Goal: Transaction & Acquisition: Purchase product/service

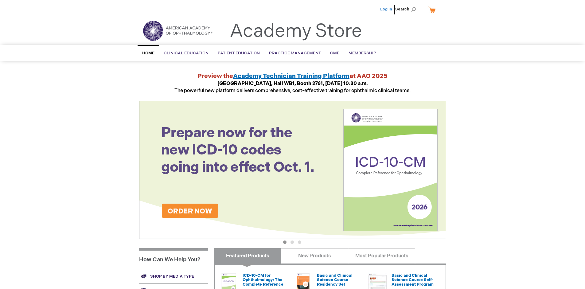
click at [387, 9] on link "Log In" at bounding box center [386, 9] width 12 height 5
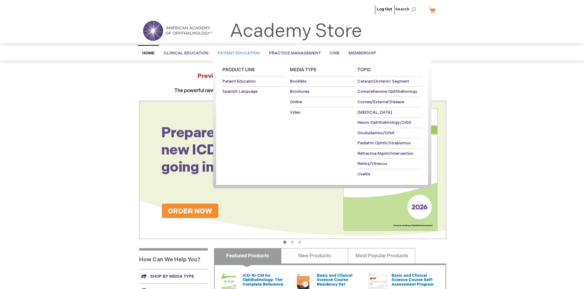
click at [237, 53] on span "Patient Education" at bounding box center [239, 53] width 42 height 5
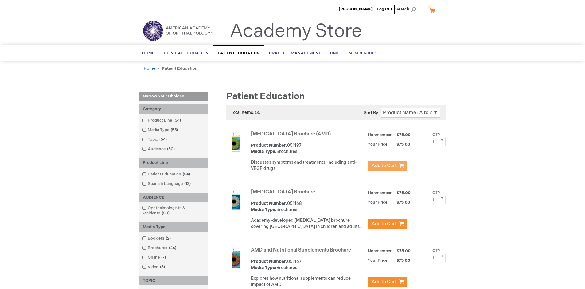
click at [387, 166] on span "Add to Cart" at bounding box center [384, 166] width 25 height 6
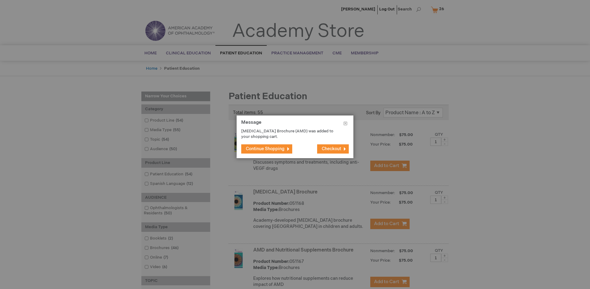
click at [265, 149] on span "Continue Shopping" at bounding box center [265, 148] width 39 height 5
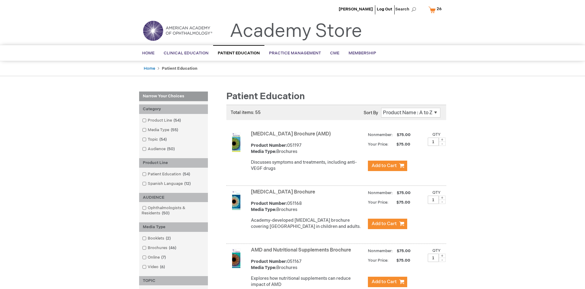
click at [302, 253] on link "AMD and Nutritional Supplements Brochure" at bounding box center [301, 250] width 100 height 6
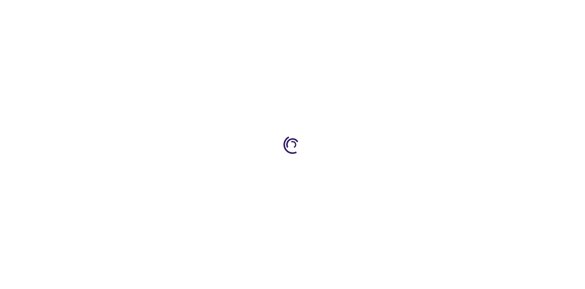
type input "1"
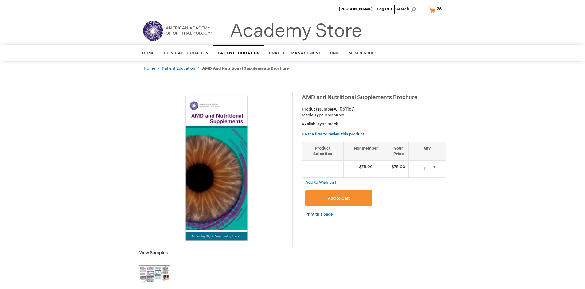
click at [339, 198] on span "Add to Cart" at bounding box center [339, 198] width 22 height 5
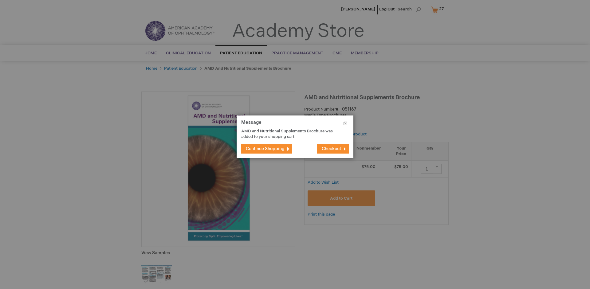
click at [265, 149] on span "Continue Shopping" at bounding box center [265, 148] width 39 height 5
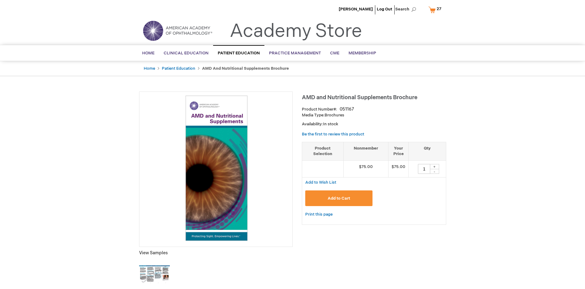
click at [436, 10] on span "27 27 items" at bounding box center [439, 8] width 6 height 7
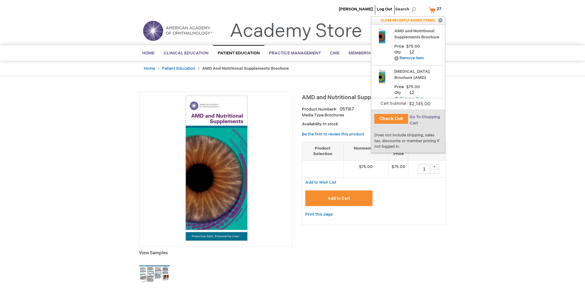
click at [424, 117] on span "Go To Shopping Cart" at bounding box center [425, 120] width 30 height 11
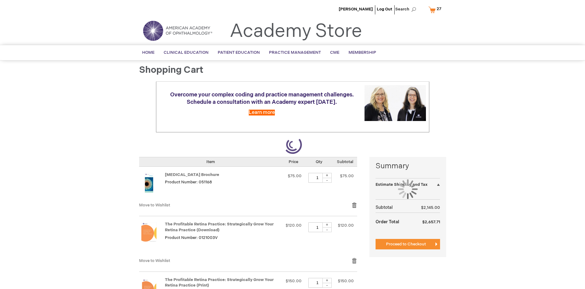
select select "US"
select select "41"
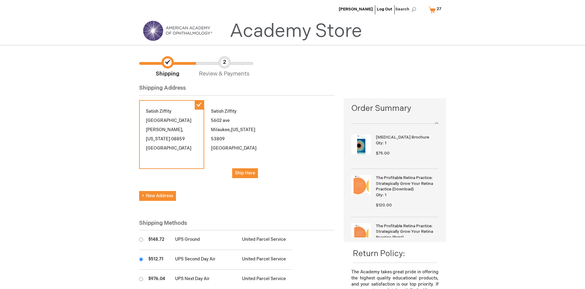
click at [141, 259] on input "radio" at bounding box center [141, 259] width 4 height 4
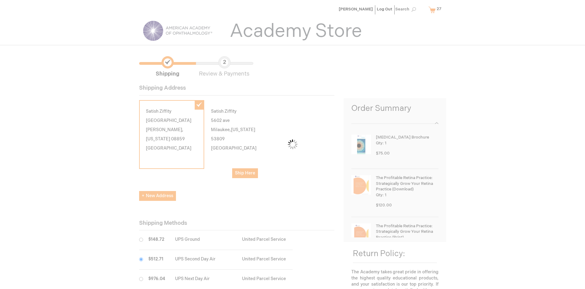
scroll to position [31, 0]
